Goal: Task Accomplishment & Management: Complete application form

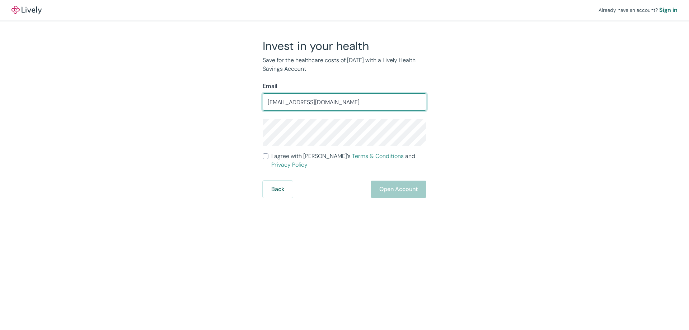
type input "lisaotran@yahoo.com"
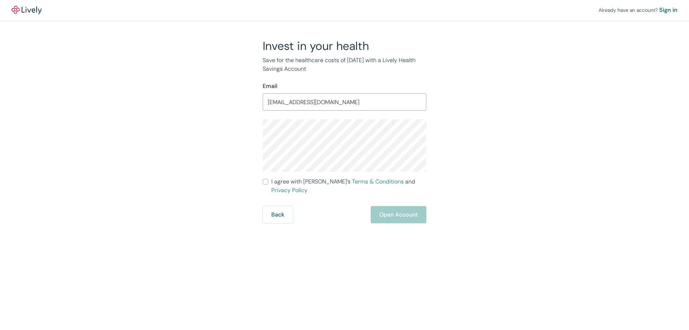
click at [265, 180] on input "I agree with Lively’s Terms & Conditions and Privacy Policy" at bounding box center [266, 182] width 6 height 6
checkbox input "true"
click at [389, 207] on button "Open Account" at bounding box center [399, 214] width 56 height 17
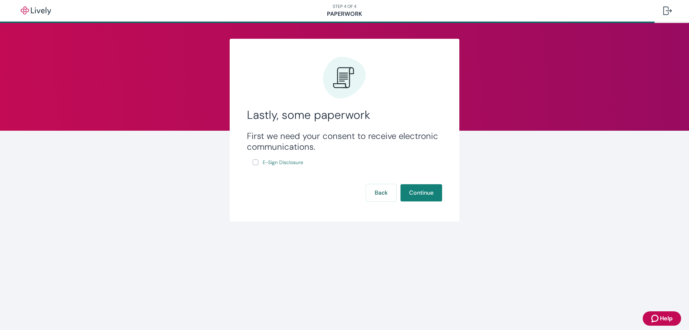
click at [253, 161] on input "E-Sign Disclosure" at bounding box center [256, 162] width 6 height 6
checkbox input "true"
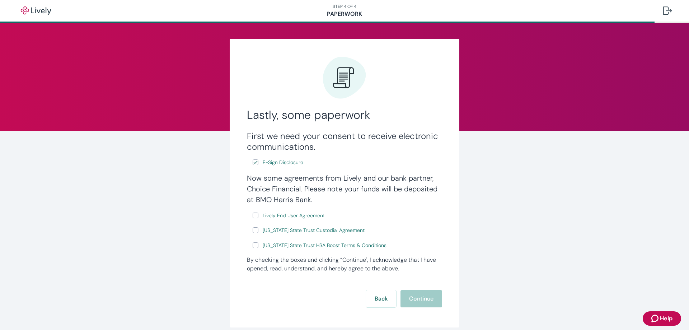
click at [253, 216] on input "Lively End User Agreement" at bounding box center [256, 215] width 6 height 6
checkbox input "true"
click at [253, 230] on input "Wyoming State Trust Custodial Agreement" at bounding box center [256, 230] width 6 height 6
checkbox input "true"
click at [253, 247] on input "Wyoming State Trust HSA Boost Terms & Conditions" at bounding box center [256, 245] width 6 height 6
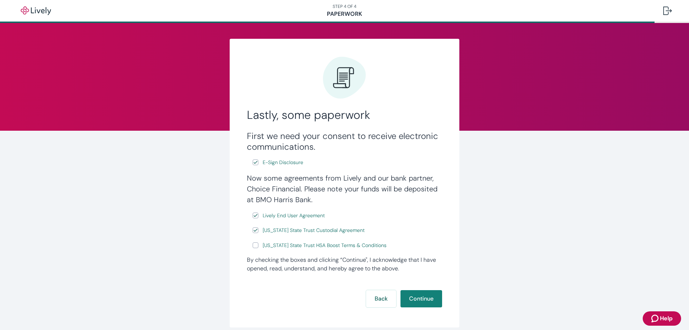
checkbox input "true"
click at [417, 302] on button "Continue" at bounding box center [421, 298] width 42 height 17
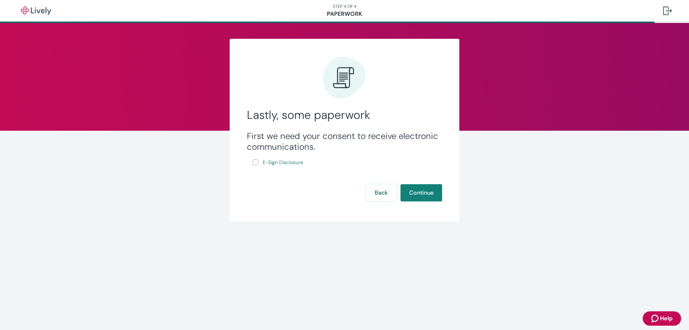
click at [254, 162] on input "E-Sign Disclosure" at bounding box center [256, 162] width 6 height 6
checkbox input "true"
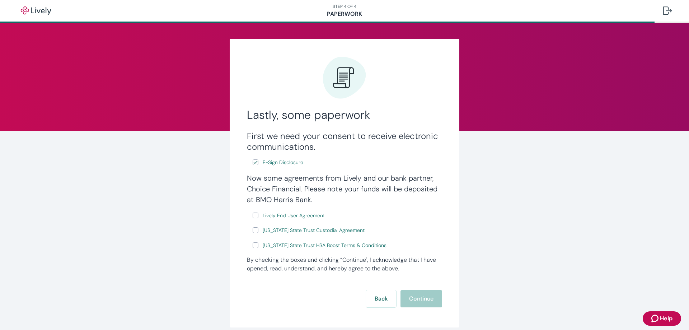
click at [253, 217] on input "Lively End User Agreement" at bounding box center [256, 215] width 6 height 6
checkbox input "true"
click at [253, 230] on input "Wyoming State Trust Custodial Agreement" at bounding box center [256, 230] width 6 height 6
checkbox input "true"
click at [253, 246] on input "Wyoming State Trust HSA Boost Terms & Conditions" at bounding box center [256, 245] width 6 height 6
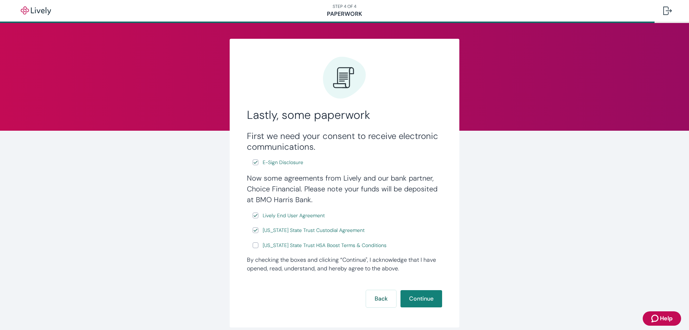
checkbox input "true"
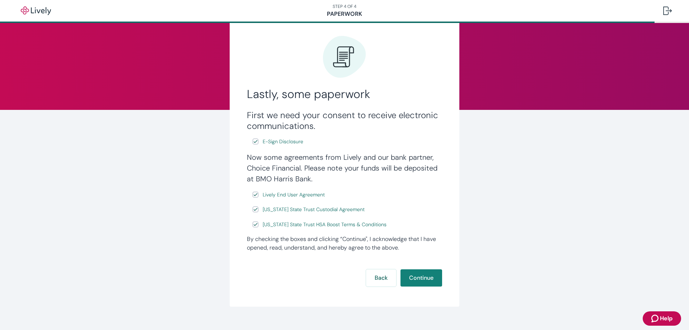
scroll to position [32, 0]
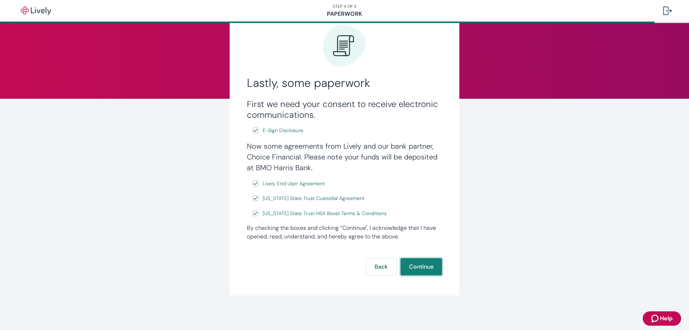
click at [409, 264] on button "Continue" at bounding box center [421, 266] width 42 height 17
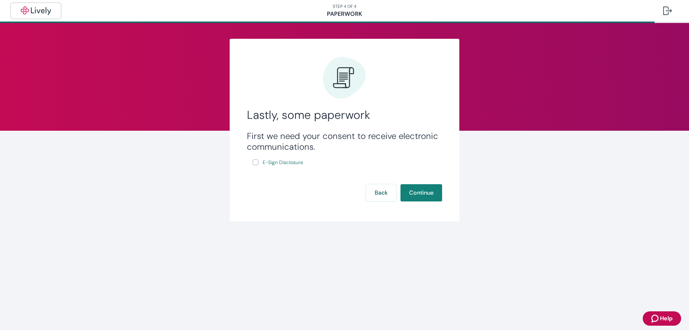
click at [29, 10] on img "button" at bounding box center [36, 10] width 40 height 9
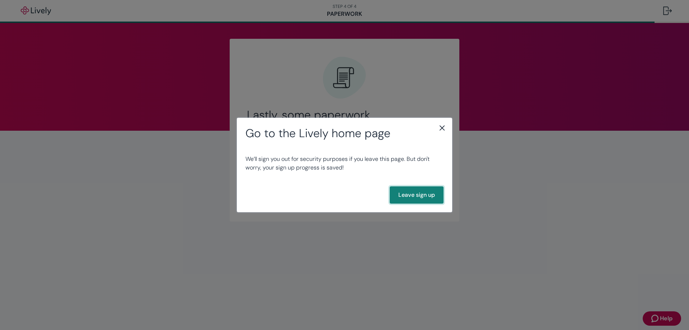
click at [410, 195] on button "Leave sign up" at bounding box center [417, 194] width 54 height 17
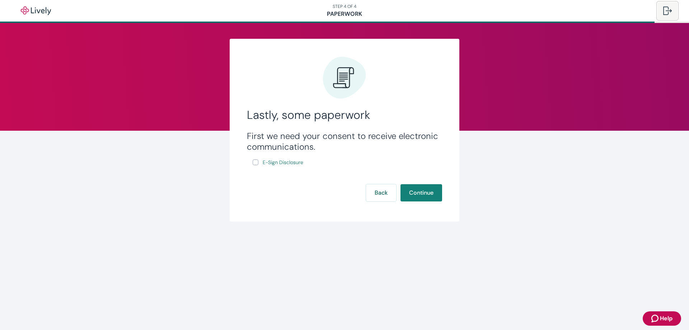
click at [670, 11] on div at bounding box center [667, 10] width 9 height 9
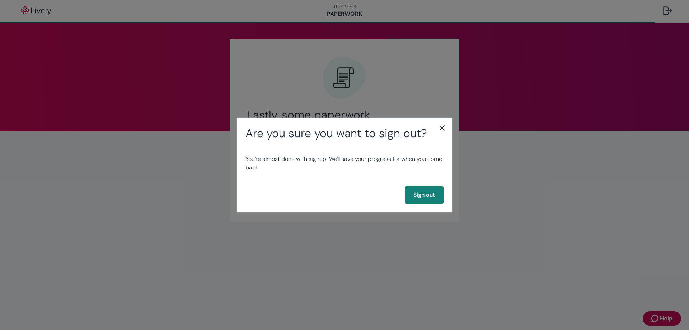
click at [119, 217] on div "Are you sure you want to sign out? You're almost done with signup! We'll save y…" at bounding box center [344, 165] width 689 height 330
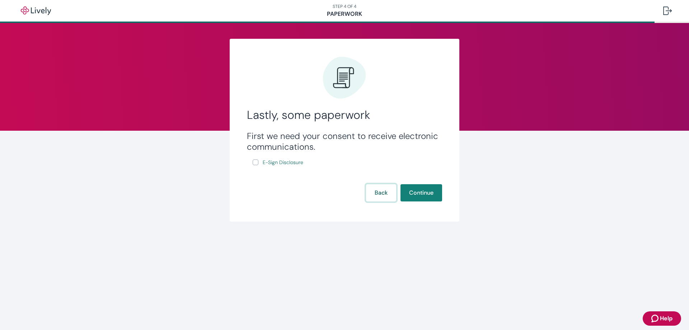
click at [384, 192] on button "Back" at bounding box center [381, 192] width 30 height 17
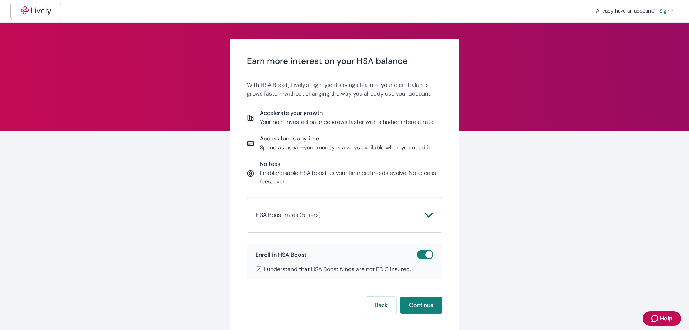
click at [33, 10] on img "button" at bounding box center [36, 10] width 40 height 9
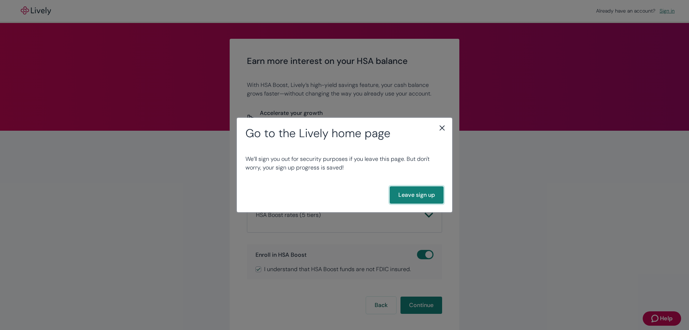
click at [420, 195] on button "Leave sign up" at bounding box center [417, 194] width 54 height 17
